Goal: Transaction & Acquisition: Purchase product/service

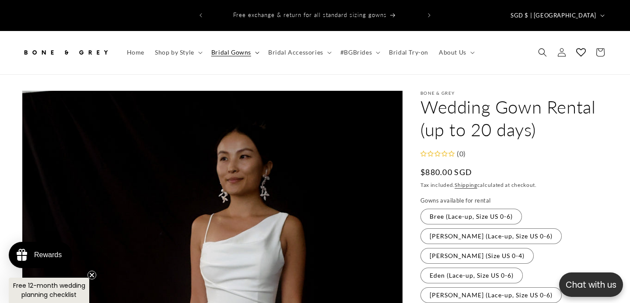
click at [239, 49] on span "Bridal Gowns" at bounding box center [231, 53] width 40 height 8
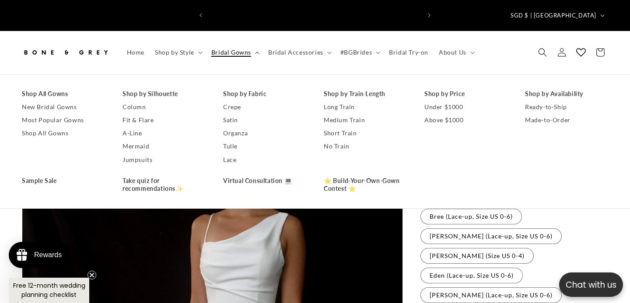
scroll to position [0, 425]
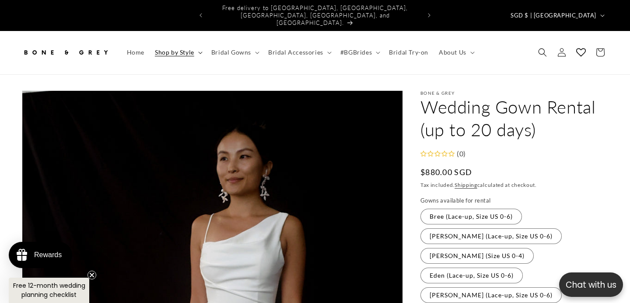
click at [197, 43] on summary "Shop by Style" at bounding box center [178, 52] width 56 height 18
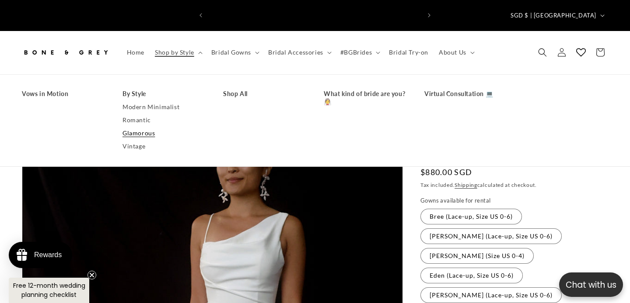
click at [144, 127] on link "Glamorous" at bounding box center [163, 133] width 83 height 13
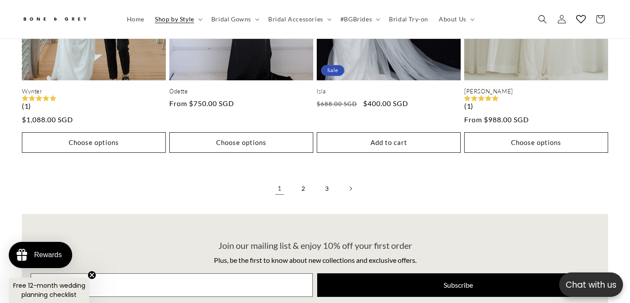
scroll to position [1875, 0]
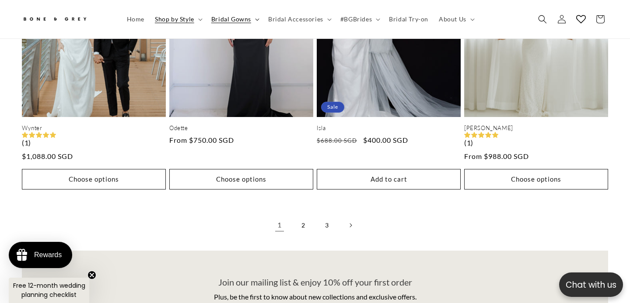
click at [240, 21] on span "Bridal Gowns" at bounding box center [231, 19] width 40 height 8
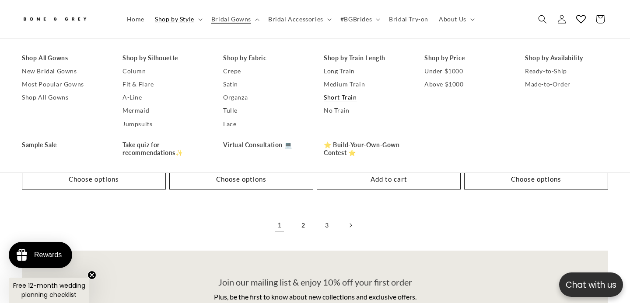
scroll to position [0, 425]
click at [58, 86] on link "Most Popular Gowns" at bounding box center [63, 84] width 83 height 13
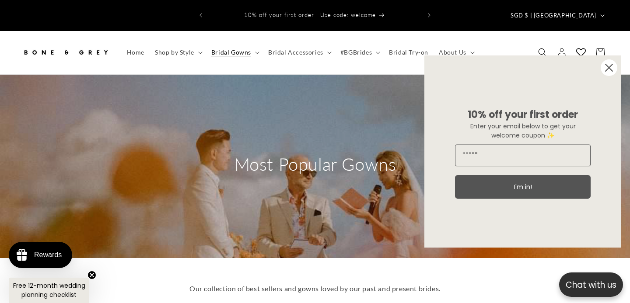
click at [606, 75] on circle "Close dialog" at bounding box center [608, 67] width 17 height 17
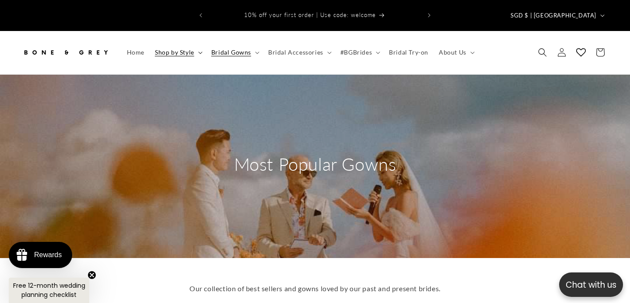
click at [189, 43] on summary "Shop by Style" at bounding box center [178, 52] width 56 height 18
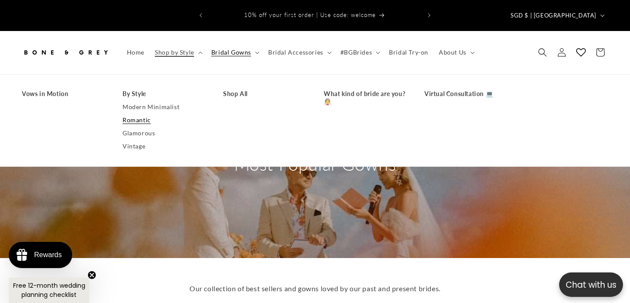
click at [144, 114] on link "Romantic" at bounding box center [163, 120] width 83 height 13
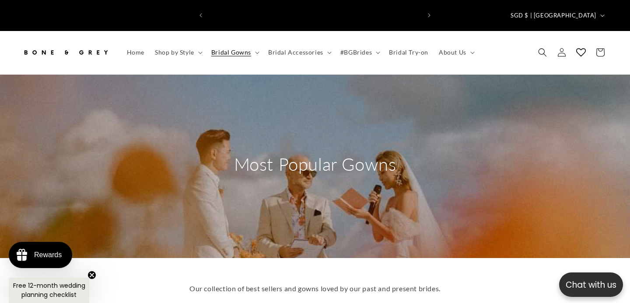
scroll to position [0, 425]
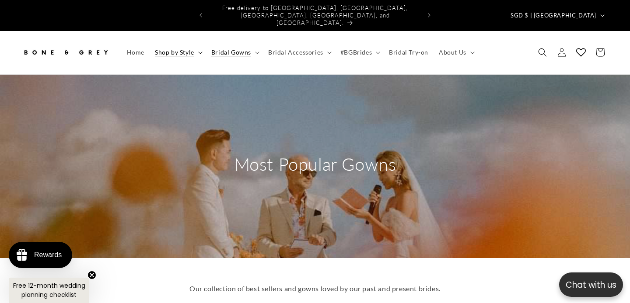
click at [185, 49] on span "Shop by Style" at bounding box center [174, 53] width 39 height 8
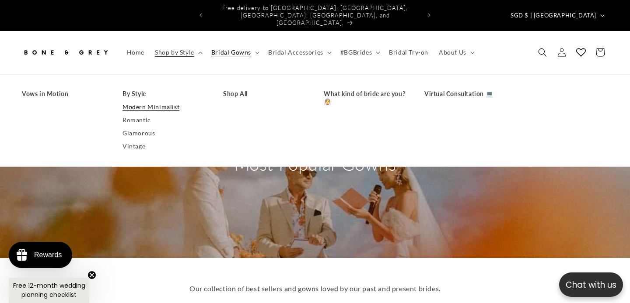
click at [170, 101] on link "Modern Minimalist" at bounding box center [163, 107] width 83 height 13
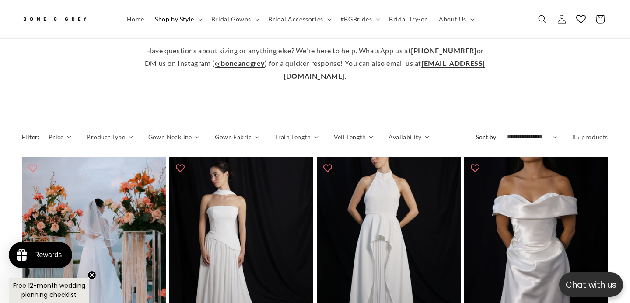
scroll to position [0, 213]
click at [122, 137] on span "Product Type" at bounding box center [106, 137] width 38 height 9
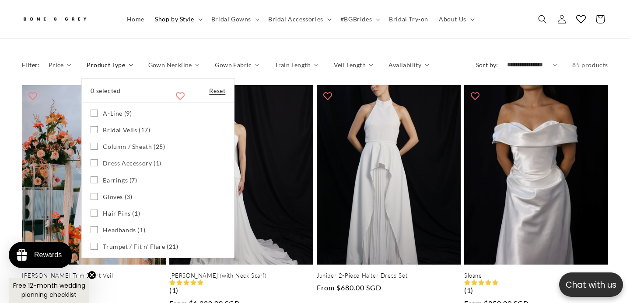
scroll to position [420, 0]
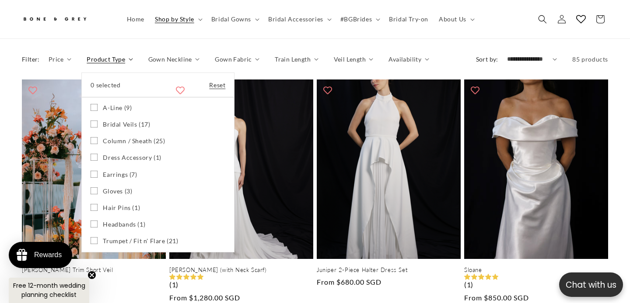
click at [118, 55] on summary "Product Type" at bounding box center [110, 59] width 46 height 9
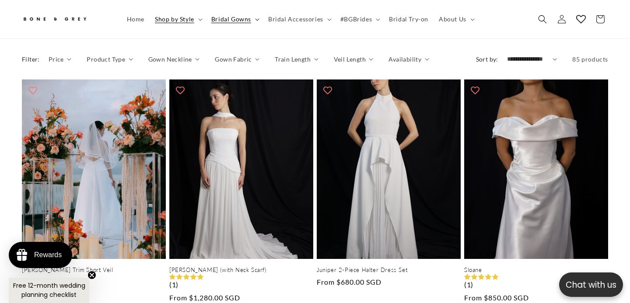
click at [227, 25] on summary "Bridal Gowns" at bounding box center [234, 19] width 57 height 18
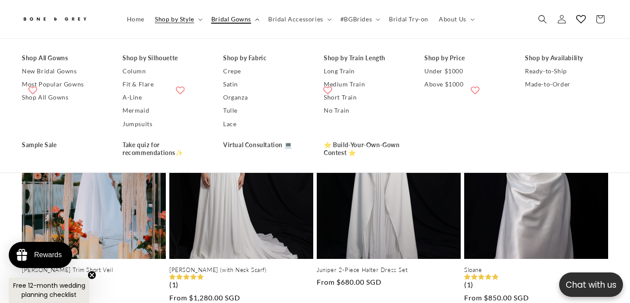
scroll to position [0, 425]
click at [441, 74] on link "Under $1000" at bounding box center [465, 71] width 83 height 13
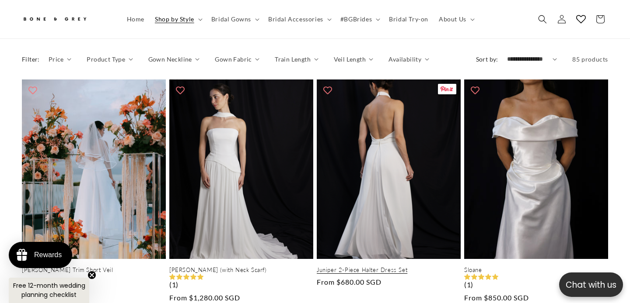
scroll to position [0, 0]
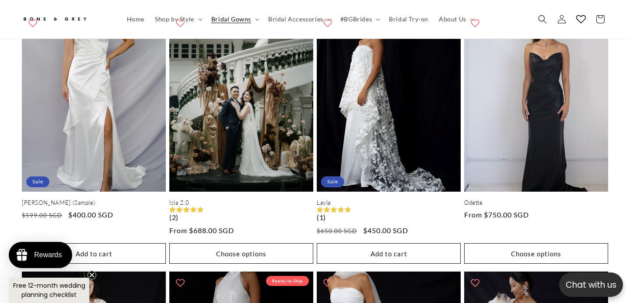
scroll to position [1502, 0]
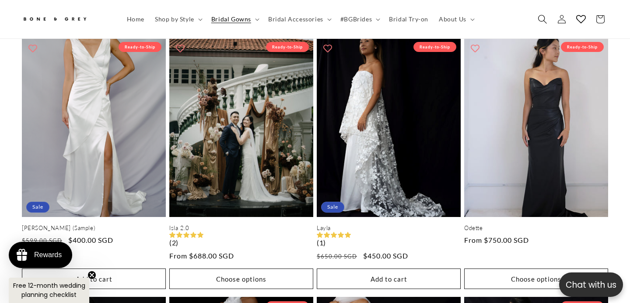
click at [544, 18] on use "Search" at bounding box center [542, 19] width 9 height 9
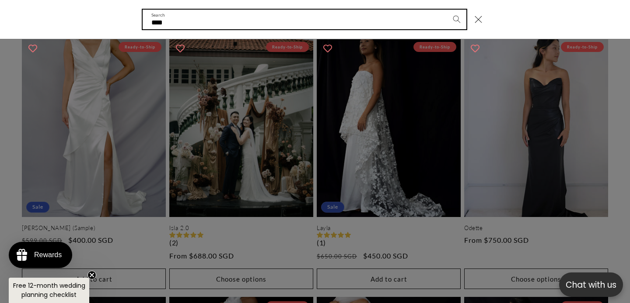
scroll to position [0, 425]
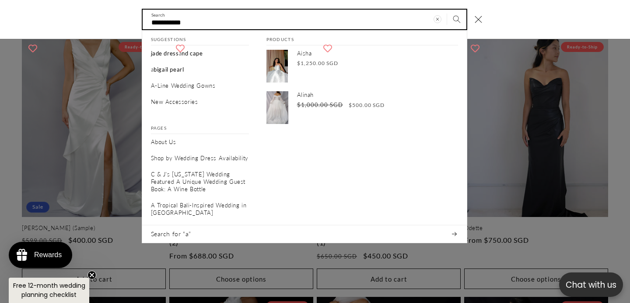
type input "**********"
click at [447, 10] on button "Search" at bounding box center [456, 19] width 19 height 19
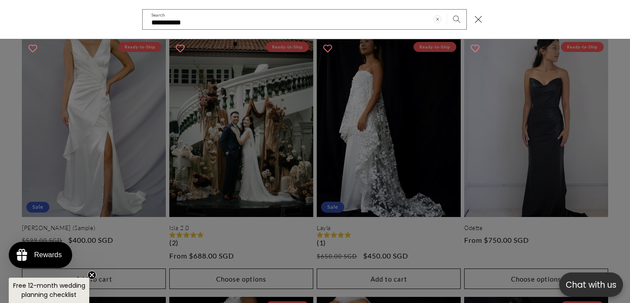
scroll to position [0, 213]
click at [0, 20] on div "Search" at bounding box center [0, 20] width 0 height 0
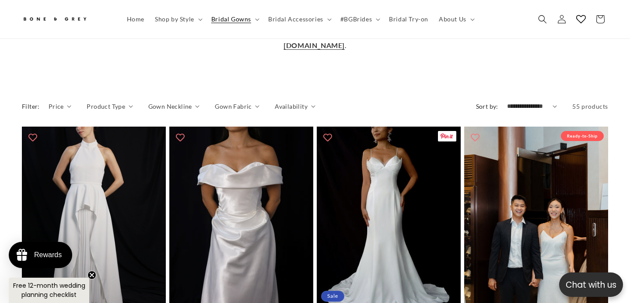
scroll to position [377, 0]
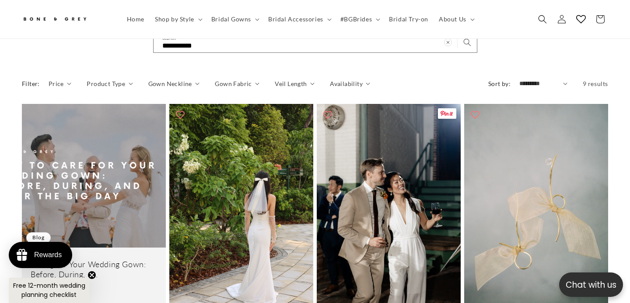
scroll to position [89, 0]
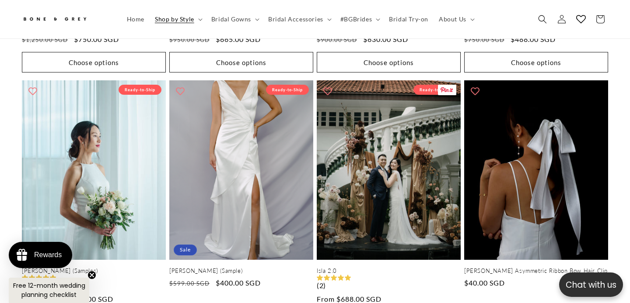
scroll to position [1731, 0]
